Goal: Information Seeking & Learning: Understand process/instructions

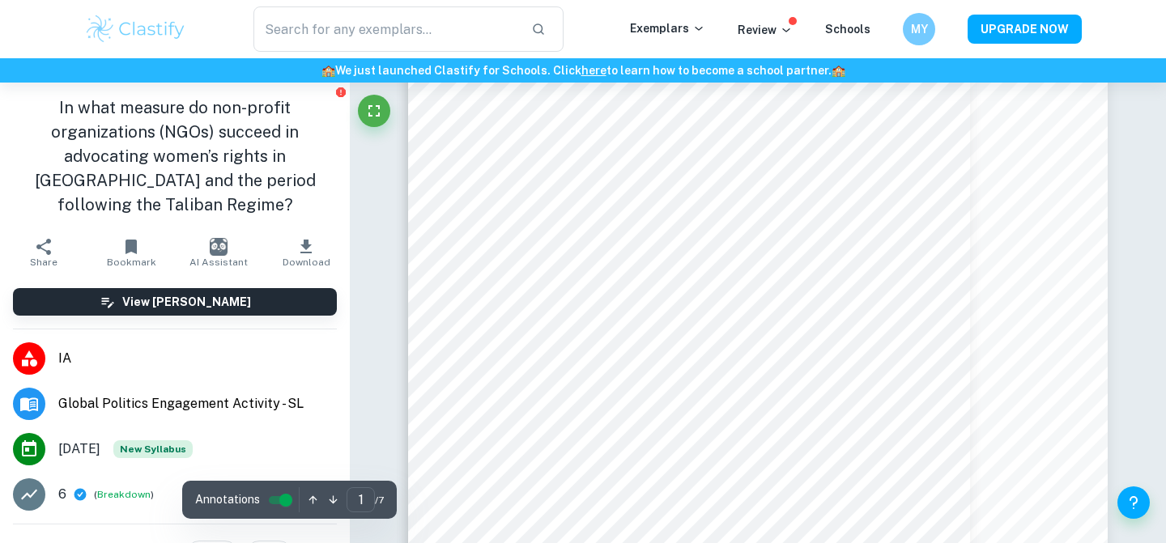
scroll to position [169, 0]
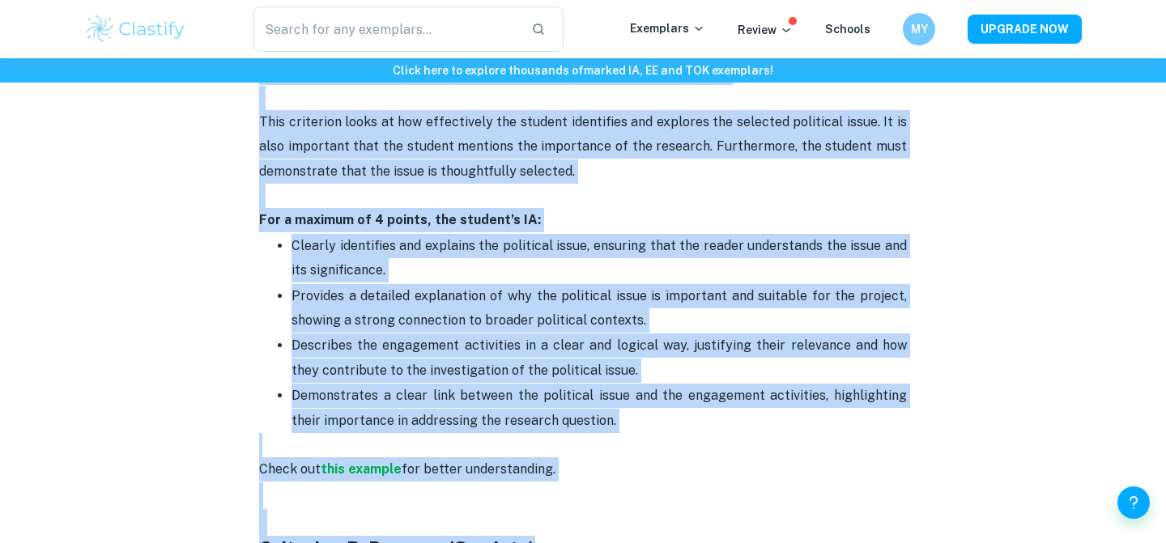
scroll to position [963, 0]
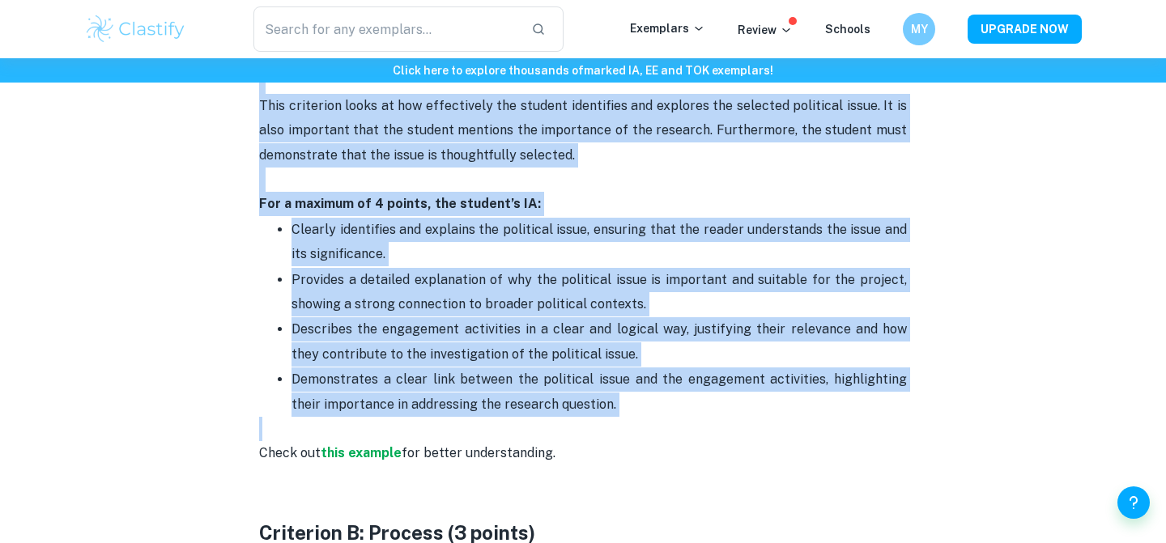
drag, startPoint x: 261, startPoint y: 142, endPoint x: 579, endPoint y: 433, distance: 431.5
copy div "Criterion A: Explanation and justification (4 points) This criterion looks at h…"
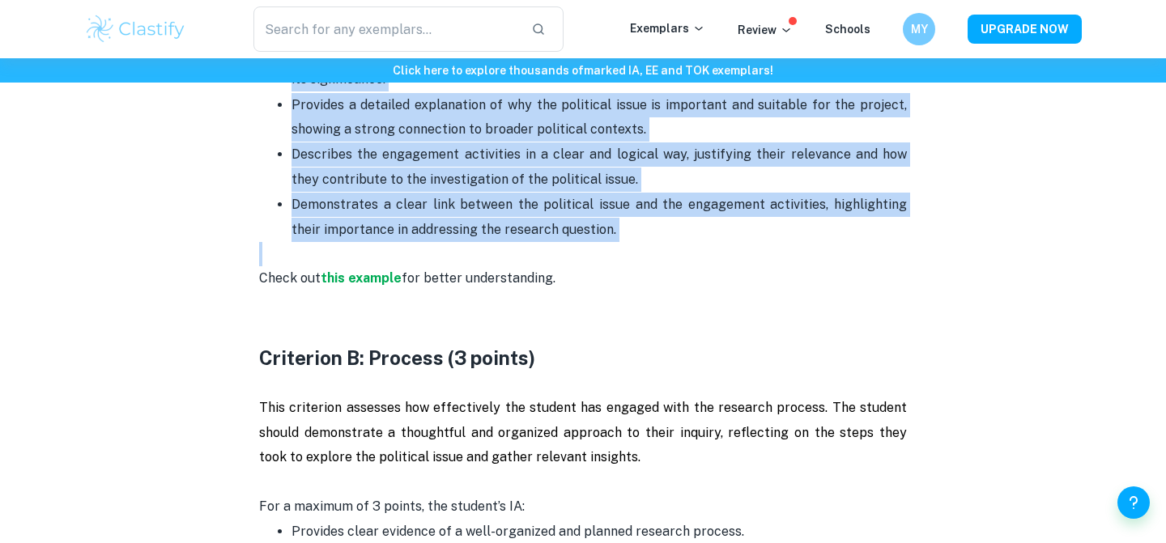
scroll to position [1229, 0]
